Goal: Task Accomplishment & Management: Manage account settings

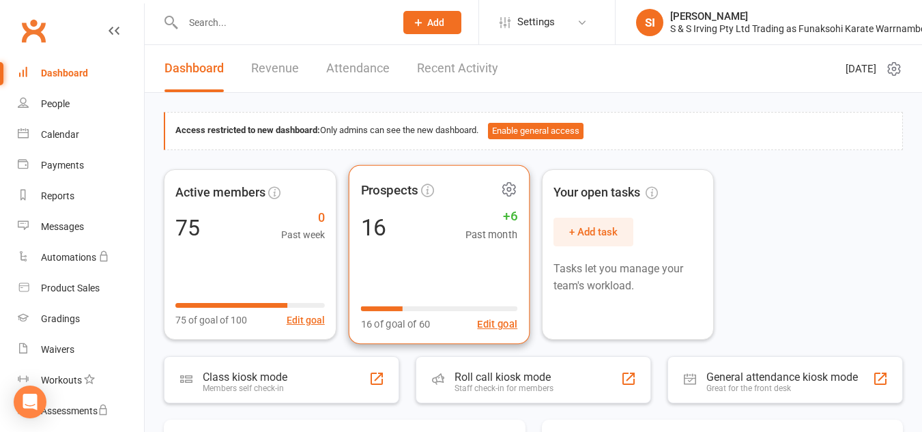
click at [427, 245] on div "Prospects 16 +6 Past month 16 of goal of 60 Edit goal" at bounding box center [438, 255] width 181 height 180
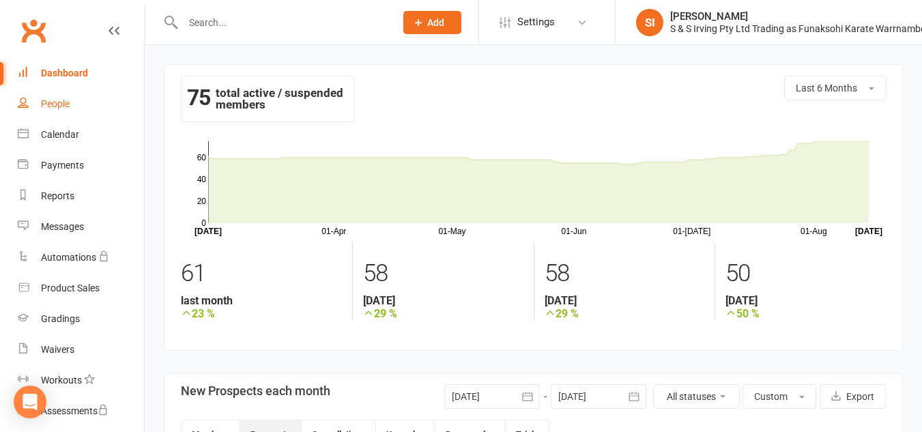
click at [57, 104] on div "People" at bounding box center [55, 103] width 29 height 11
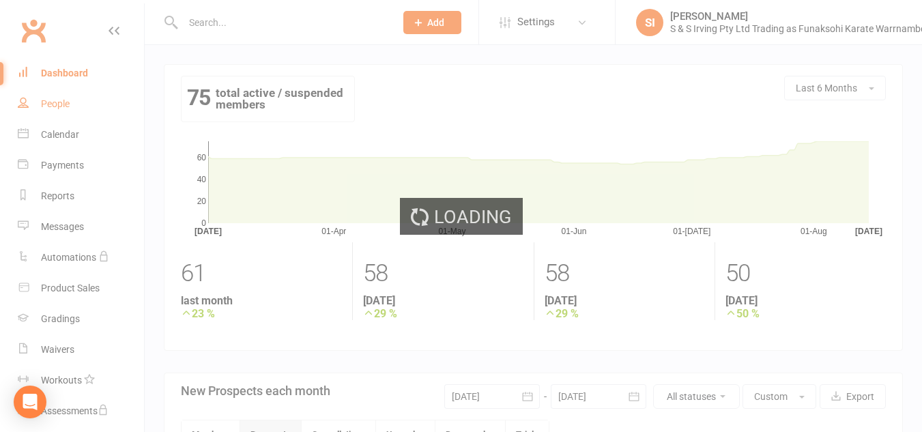
select select "100"
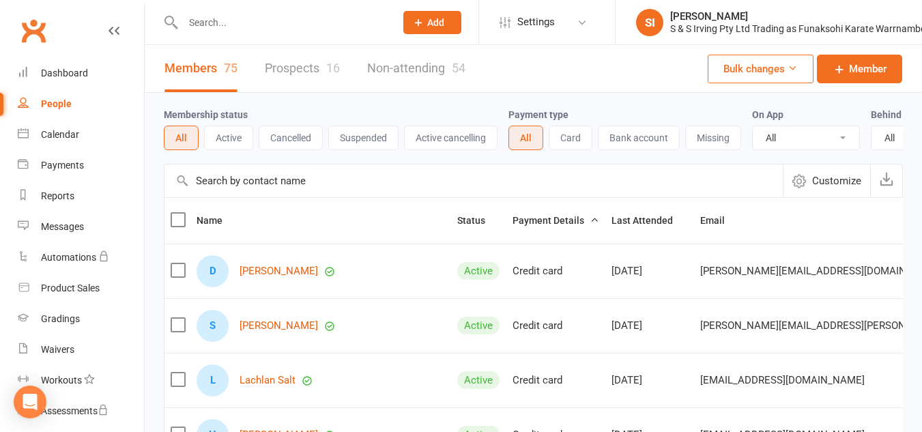
click at [262, 186] on input "text" at bounding box center [474, 181] width 619 height 33
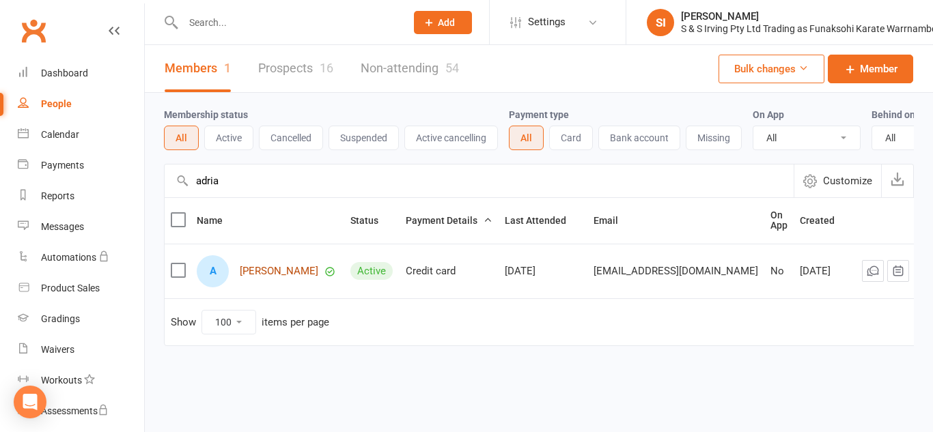
type input "adria"
click at [286, 277] on link "[PERSON_NAME]" at bounding box center [279, 272] width 79 height 12
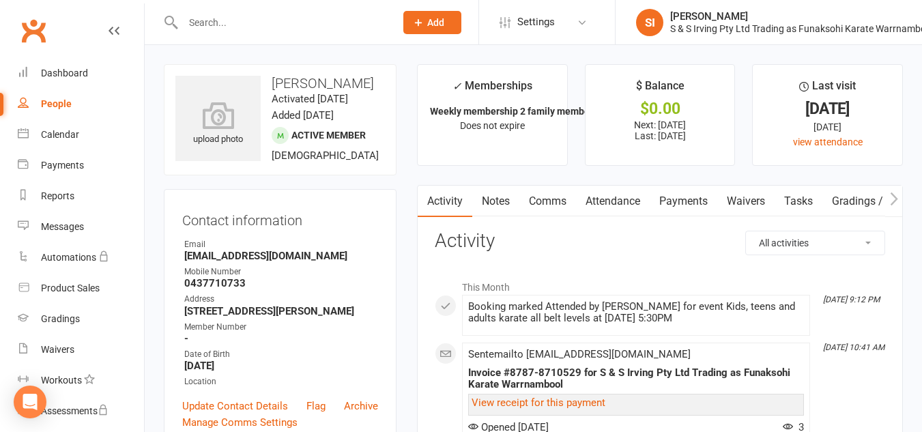
click at [755, 197] on link "Waivers" at bounding box center [746, 201] width 57 height 31
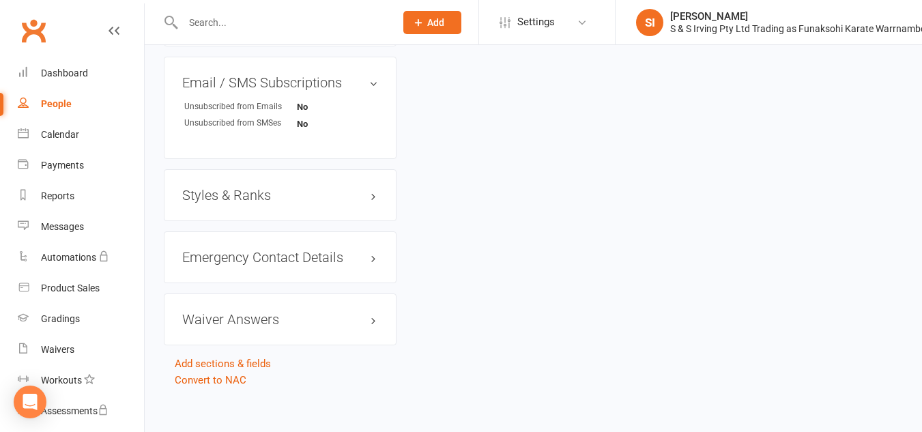
scroll to position [944, 0]
click at [374, 322] on h3 "Waiver Answers edit" at bounding box center [280, 318] width 196 height 15
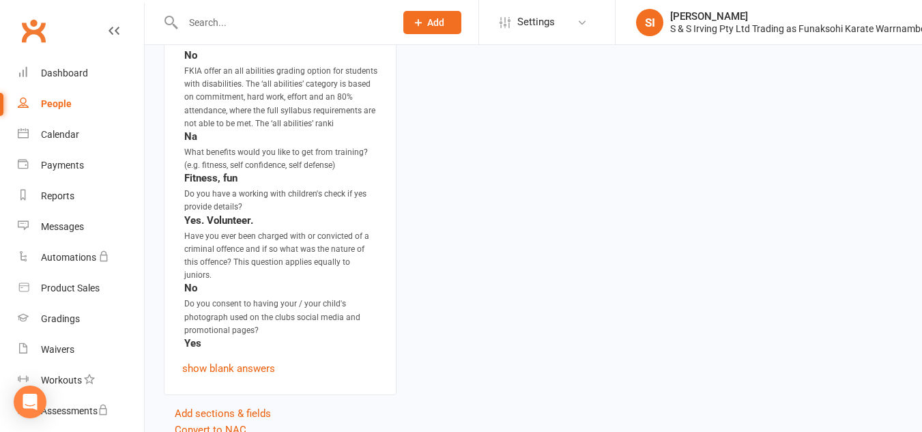
scroll to position [1428, 0]
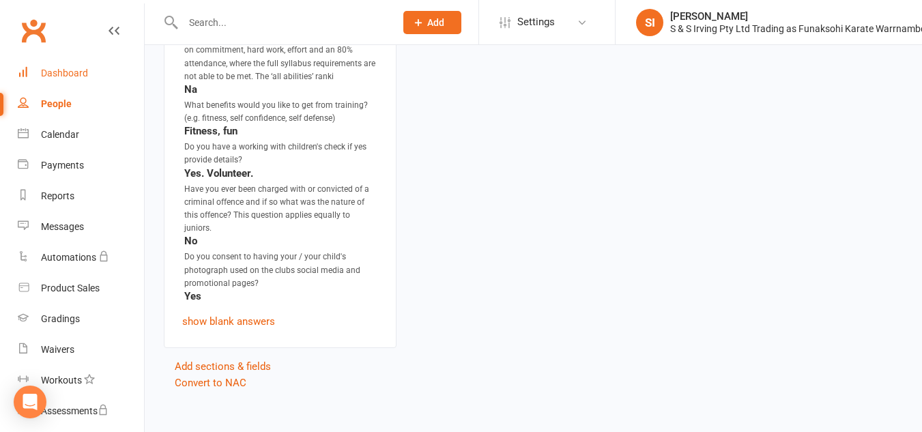
click at [73, 68] on div "Dashboard" at bounding box center [64, 73] width 47 height 11
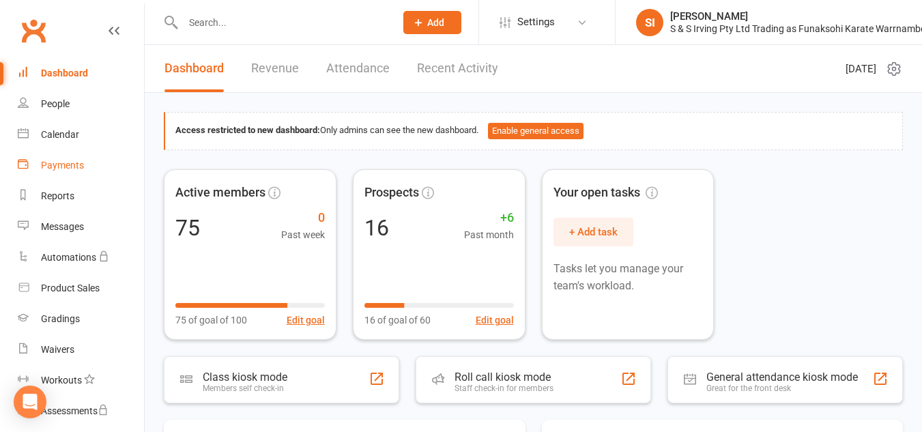
click at [71, 167] on div "Payments" at bounding box center [62, 165] width 43 height 11
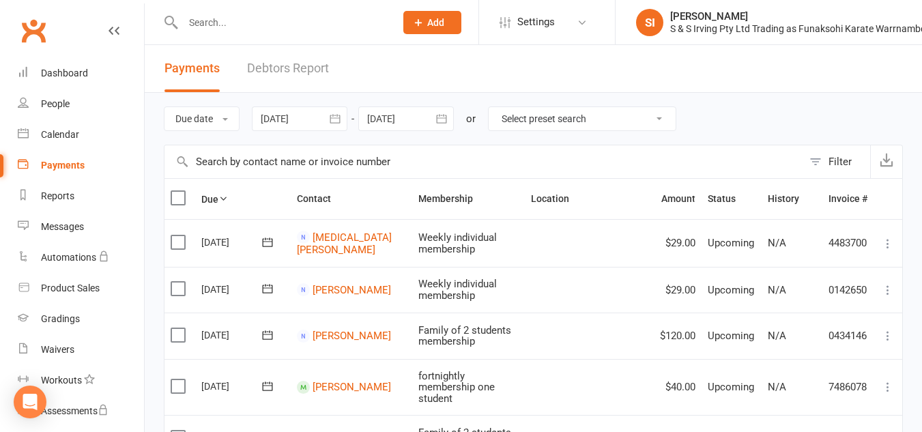
click at [336, 116] on icon "button" at bounding box center [335, 118] width 10 height 9
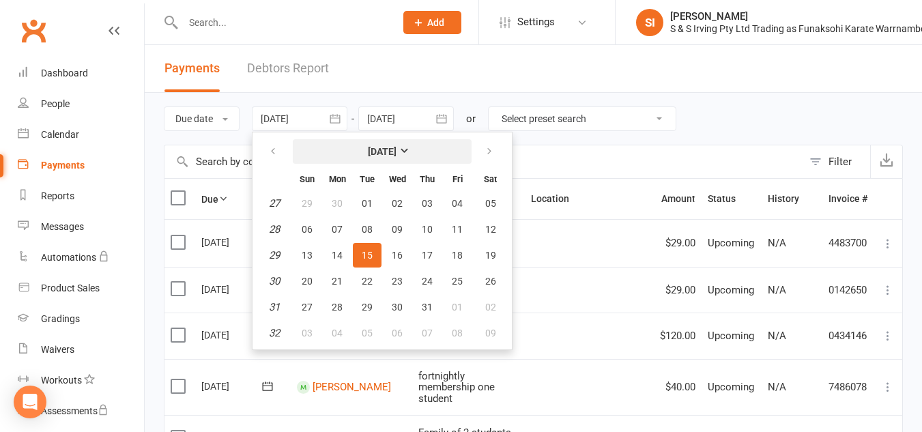
click at [397, 151] on strong "[DATE]" at bounding box center [382, 151] width 29 height 11
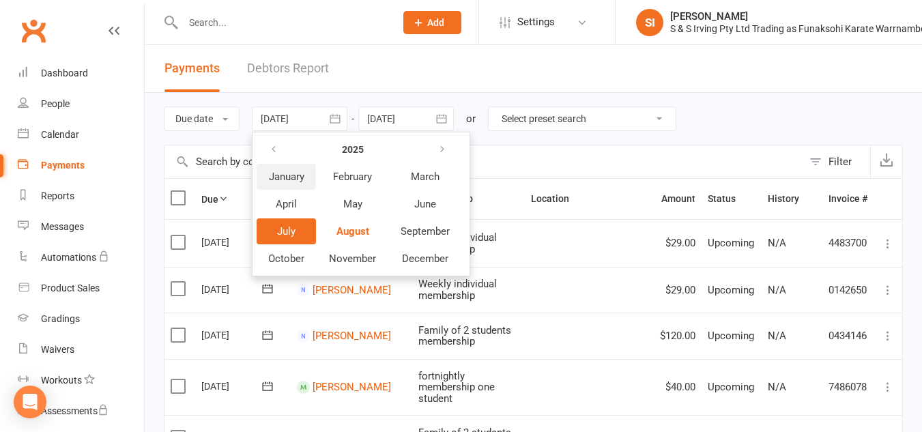
click at [298, 176] on span "January" at bounding box center [287, 177] width 36 height 12
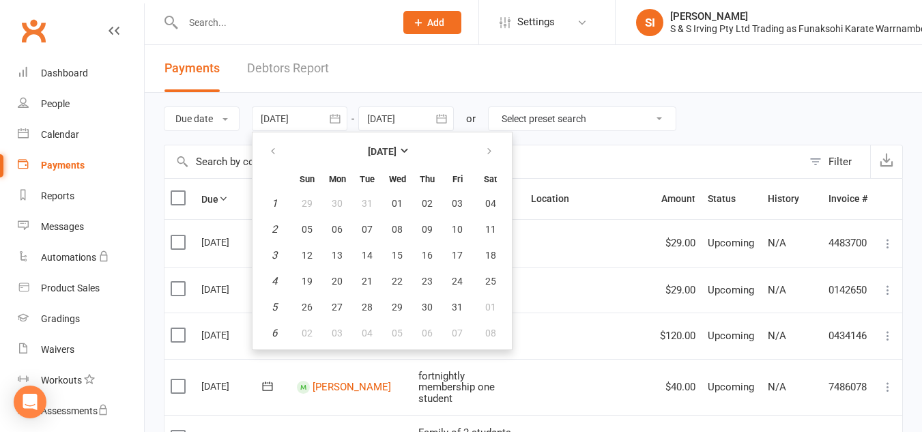
click at [333, 119] on icon "button" at bounding box center [335, 118] width 10 height 9
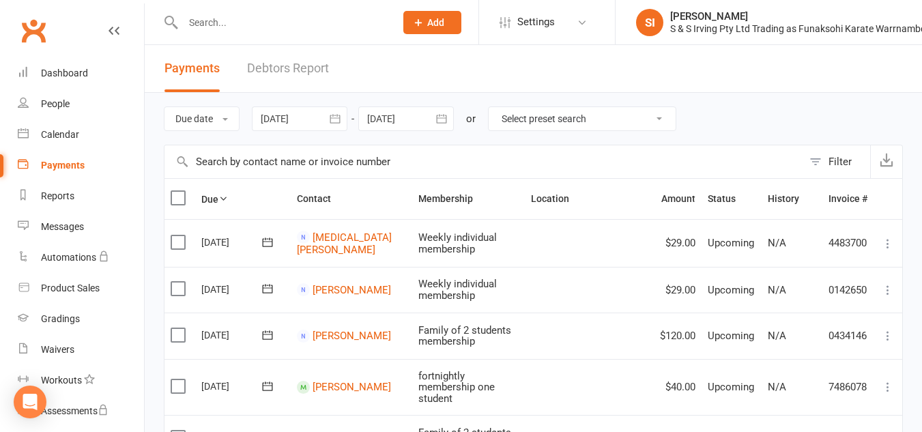
click at [338, 123] on icon "button" at bounding box center [335, 118] width 10 height 9
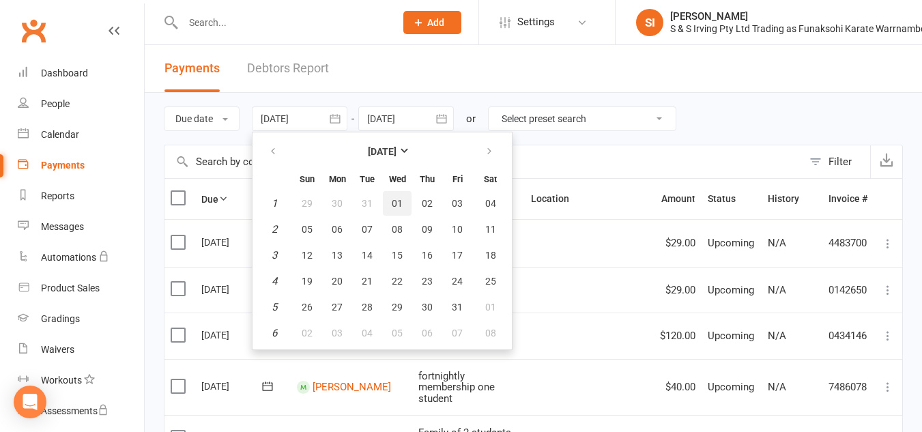
click at [403, 199] on span "01" at bounding box center [397, 203] width 11 height 11
type input "[DATE]"
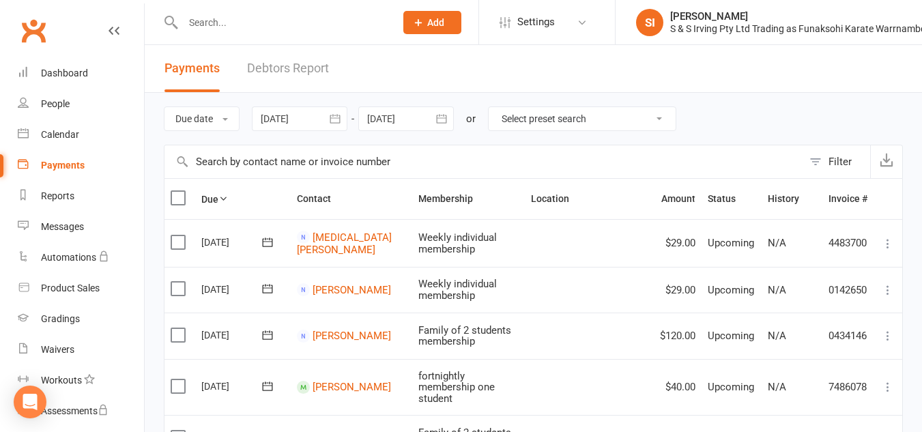
click at [449, 127] on button "button" at bounding box center [441, 119] width 25 height 25
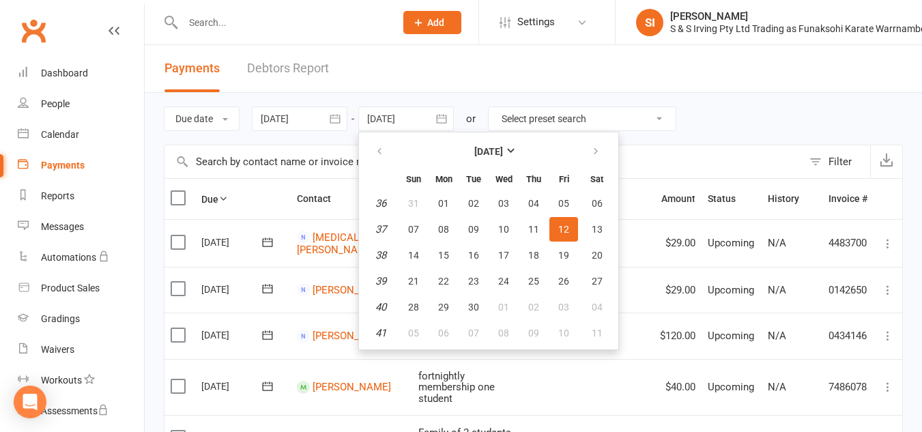
click at [449, 127] on button "button" at bounding box center [441, 119] width 25 height 25
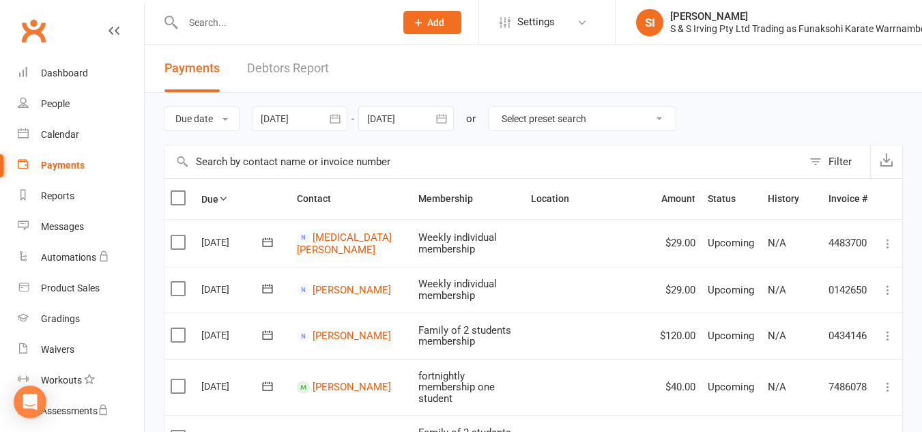
click at [657, 126] on select "Select preset search All failures All skipped payments All pending payments Suc…" at bounding box center [582, 118] width 187 height 23
select select "0"
click at [499, 107] on select "Select preset search All failures All skipped payments All pending payments Suc…" at bounding box center [582, 118] width 187 height 23
type input "[DATE]"
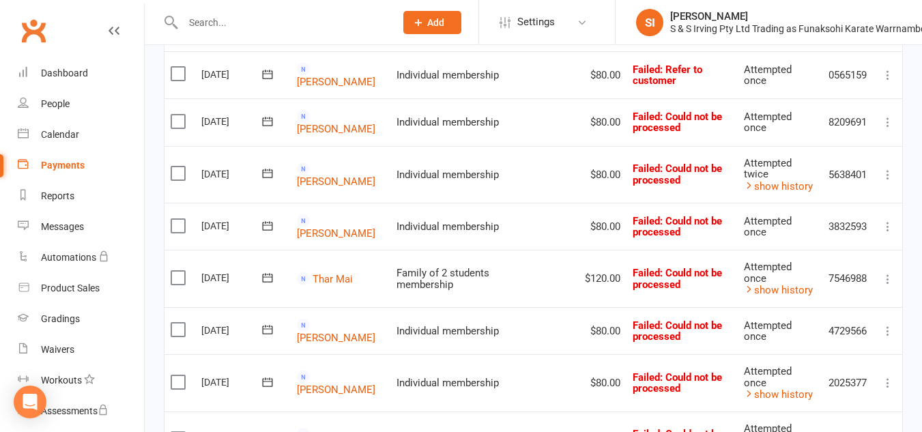
scroll to position [279, 0]
click at [888, 128] on icon at bounding box center [888, 122] width 14 height 14
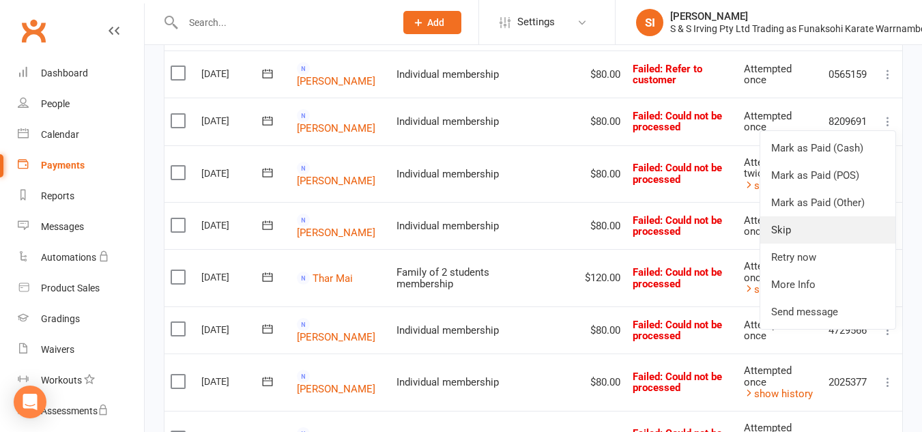
click at [804, 233] on link "Skip" at bounding box center [828, 229] width 135 height 27
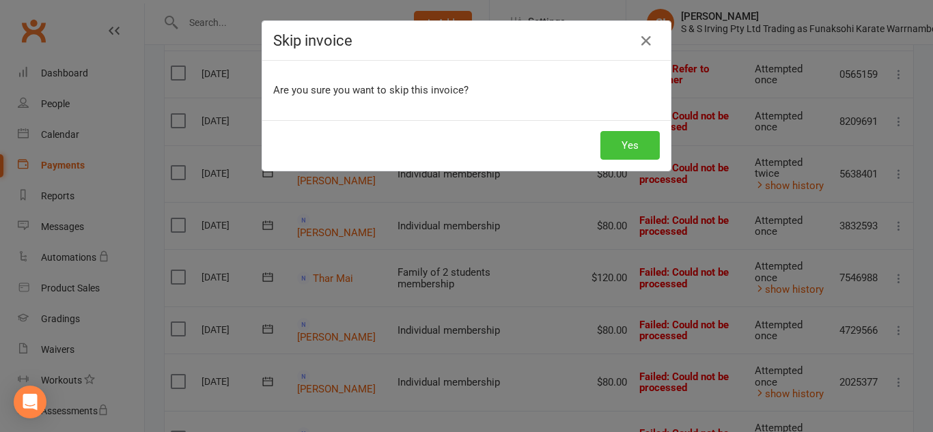
click at [642, 146] on button "Yes" at bounding box center [629, 145] width 59 height 29
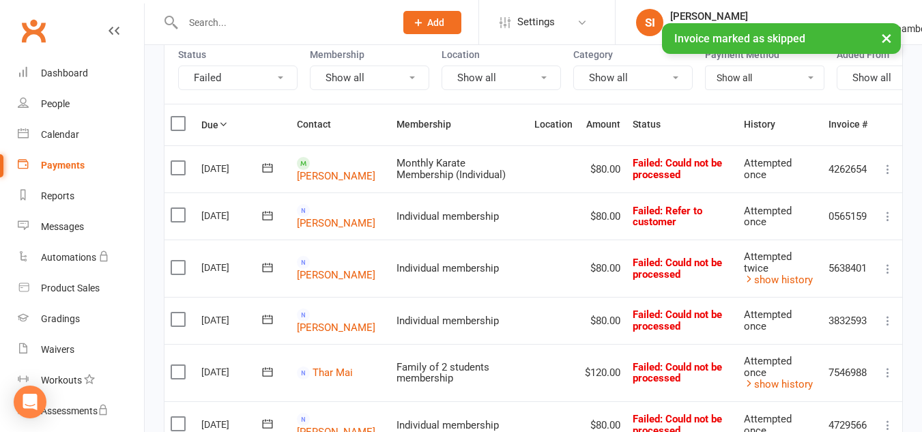
scroll to position [0, 0]
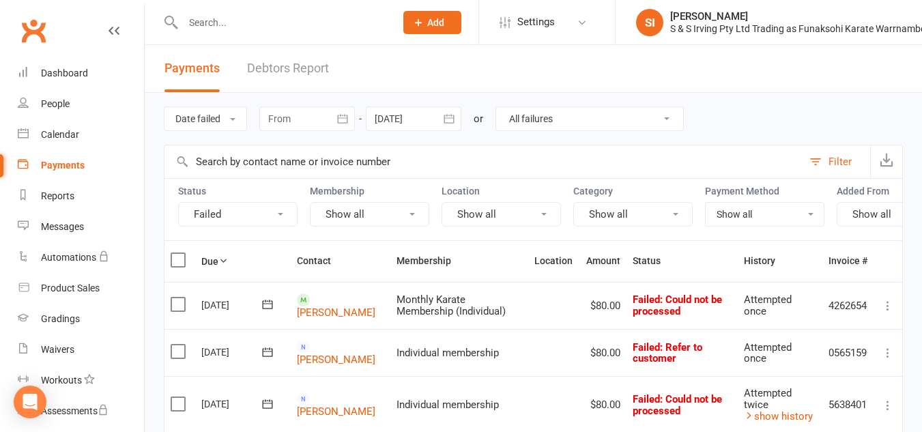
click at [667, 118] on select "All failures All skipped payments All pending payments Successful payments (las…" at bounding box center [589, 118] width 187 height 23
select select "4"
click at [496, 107] on select "All failures All skipped payments All pending payments Successful payments (las…" at bounding box center [589, 118] width 187 height 23
type input "[DATE]"
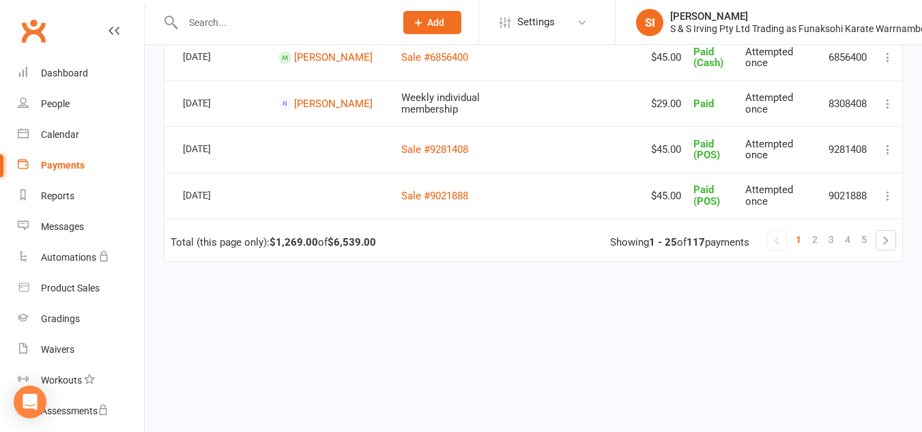
scroll to position [1244, 0]
click at [818, 247] on span "2" at bounding box center [815, 238] width 5 height 19
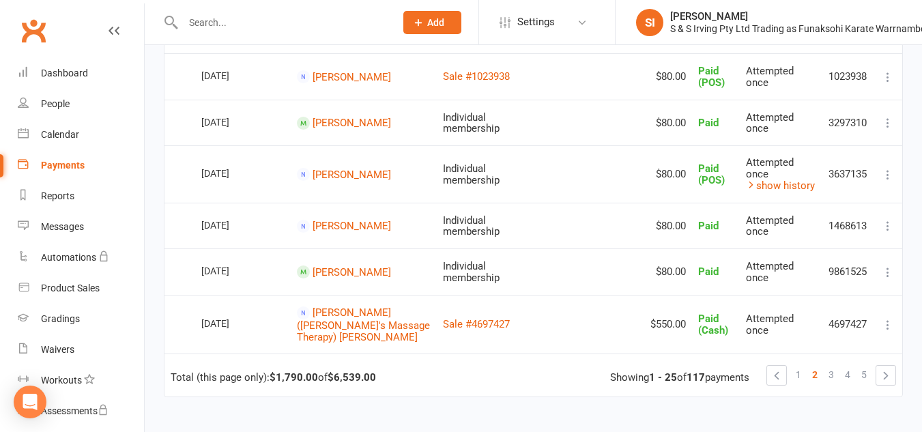
scroll to position [1252, 0]
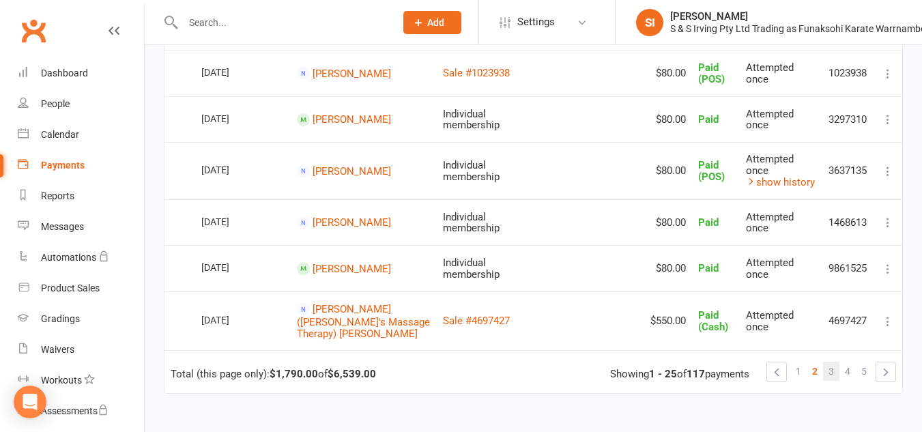
click at [831, 362] on span "3" at bounding box center [831, 371] width 5 height 19
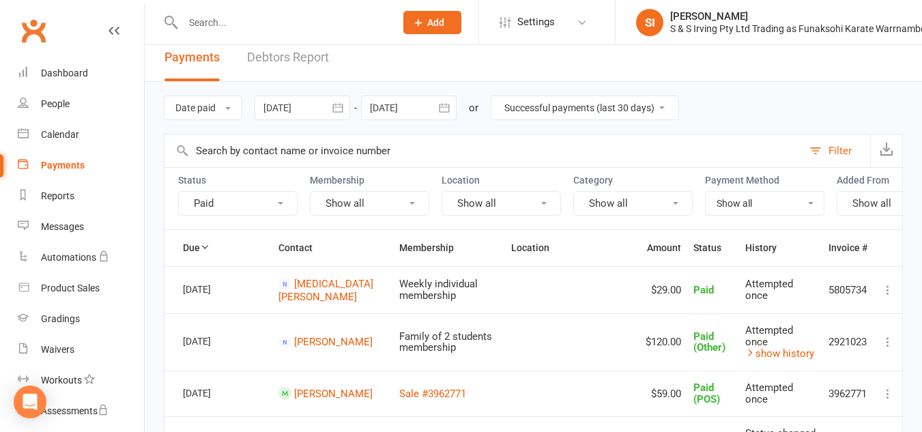
scroll to position [0, 0]
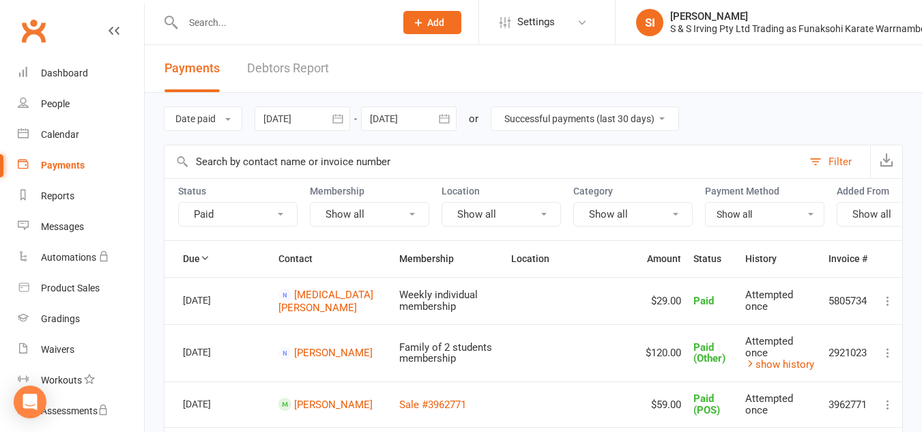
click at [664, 117] on select "All failures All skipped payments All pending payments Successful payments (las…" at bounding box center [585, 118] width 187 height 23
select select "2"
click at [492, 107] on select "All failures All skipped payments All pending payments Successful payments (las…" at bounding box center [585, 118] width 187 height 23
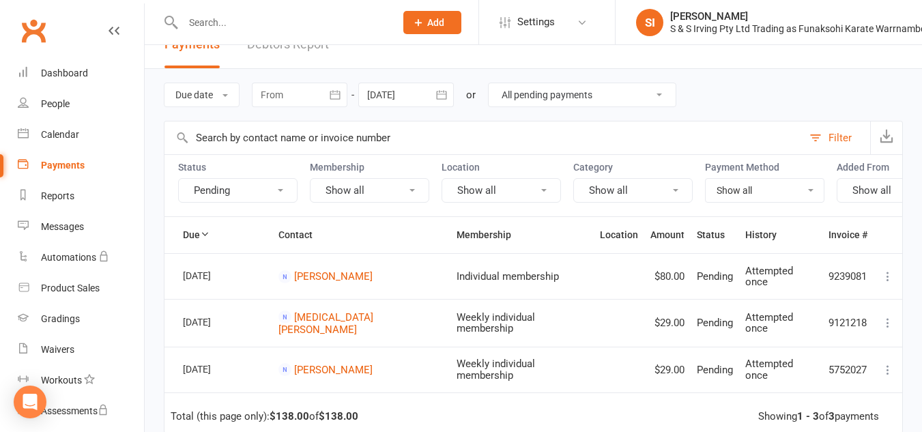
scroll to position [23, 0]
click at [73, 74] on div "Dashboard" at bounding box center [64, 73] width 47 height 11
